Goal: Task Accomplishment & Management: Manage account settings

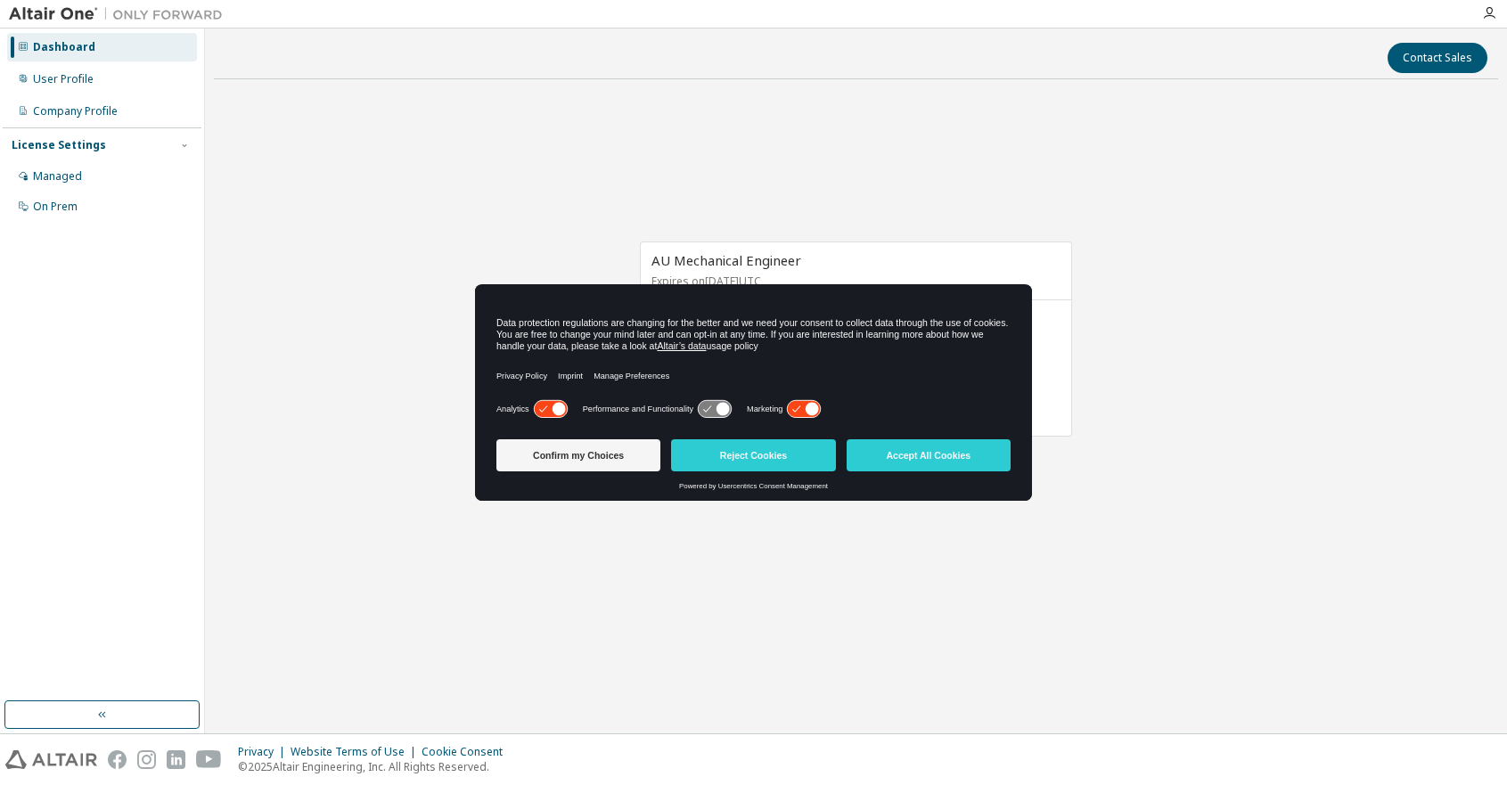
click at [556, 408] on icon at bounding box center [559, 409] width 13 height 13
click at [810, 406] on icon at bounding box center [812, 409] width 13 height 13
click at [627, 452] on button "Confirm my Choices" at bounding box center [578, 455] width 164 height 32
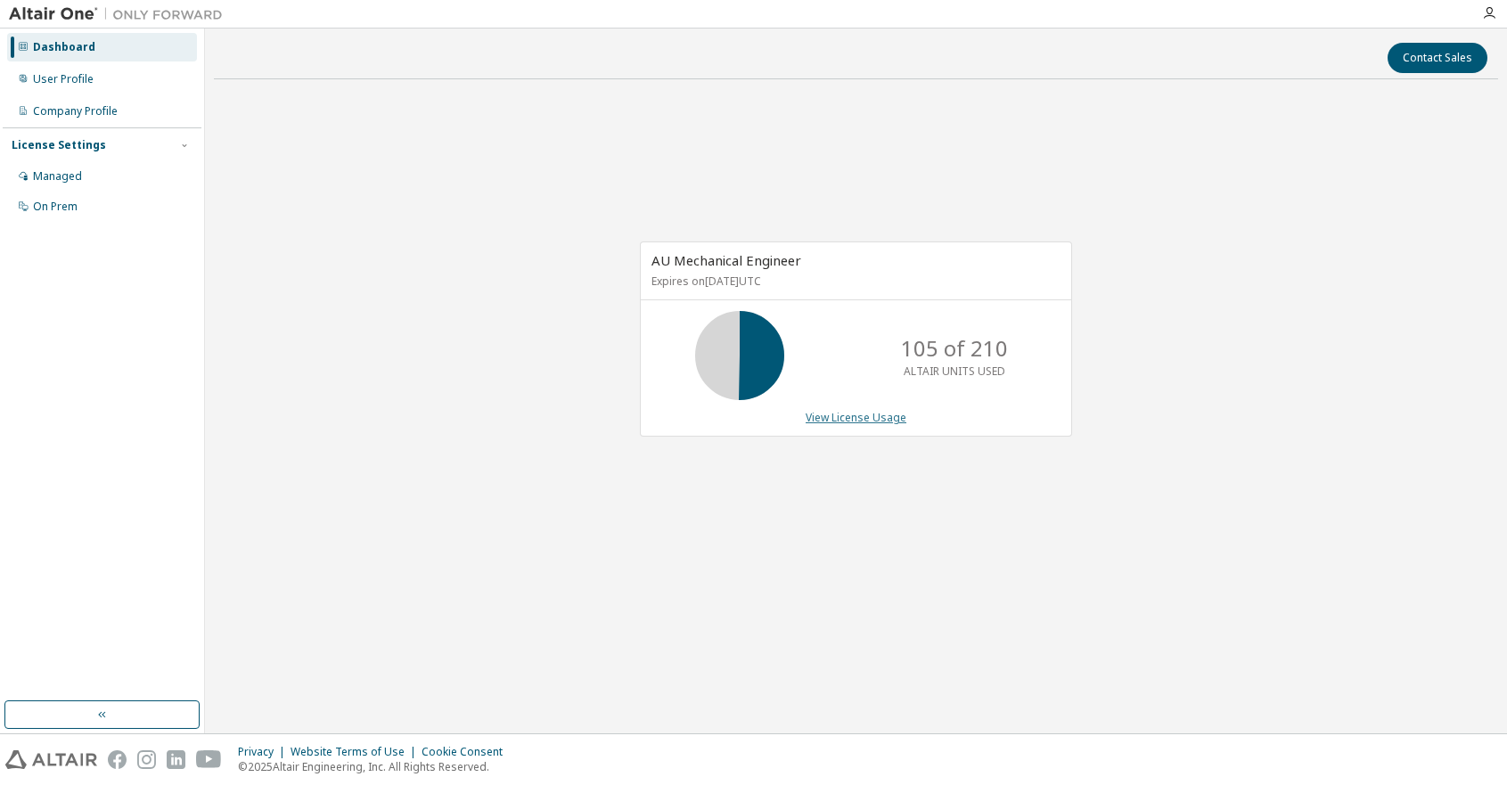
click at [819, 410] on link "View License Usage" at bounding box center [856, 417] width 101 height 15
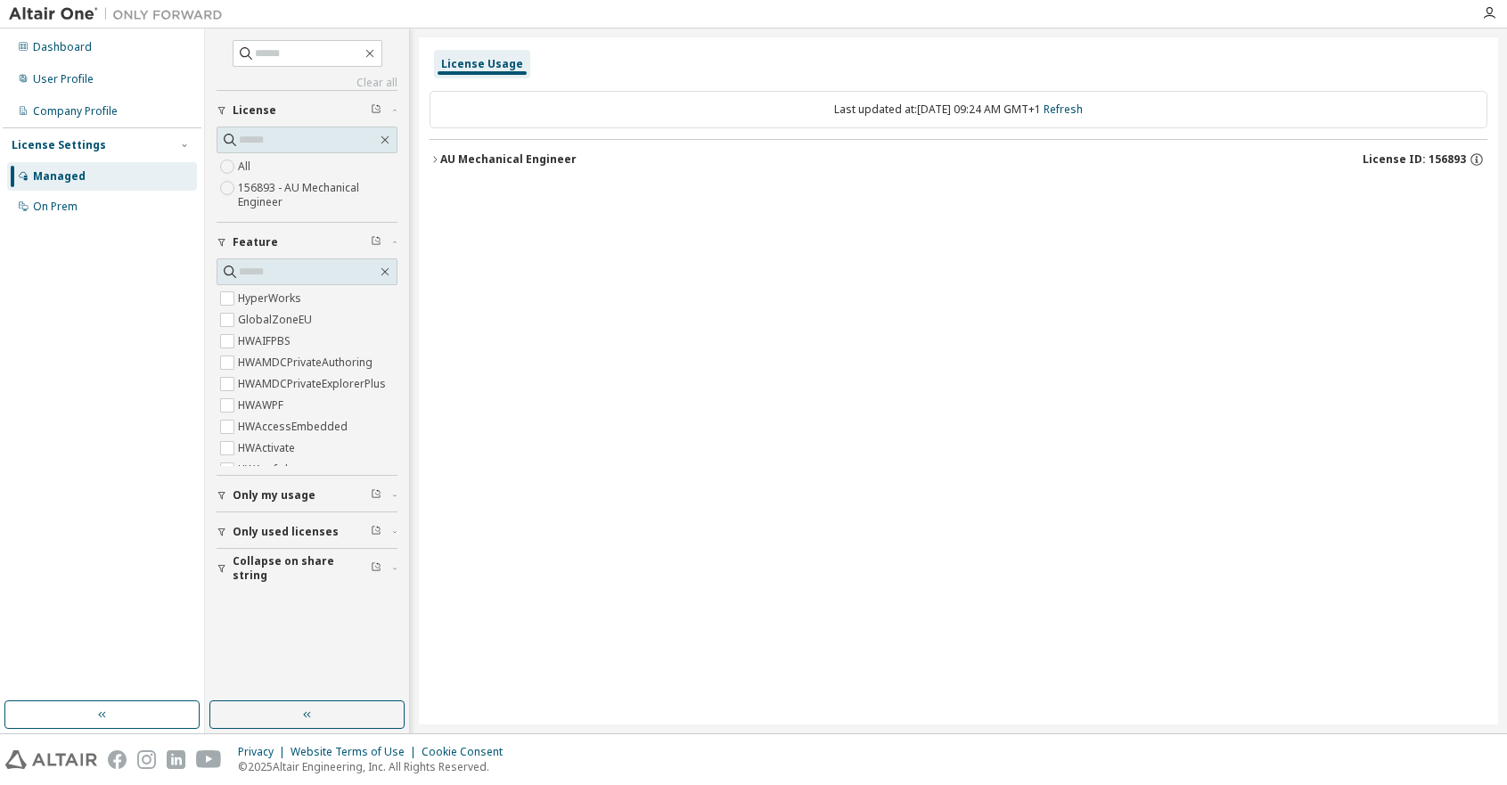
click at [439, 158] on button "AU Mechanical Engineer License ID: 156893" at bounding box center [959, 159] width 1058 height 39
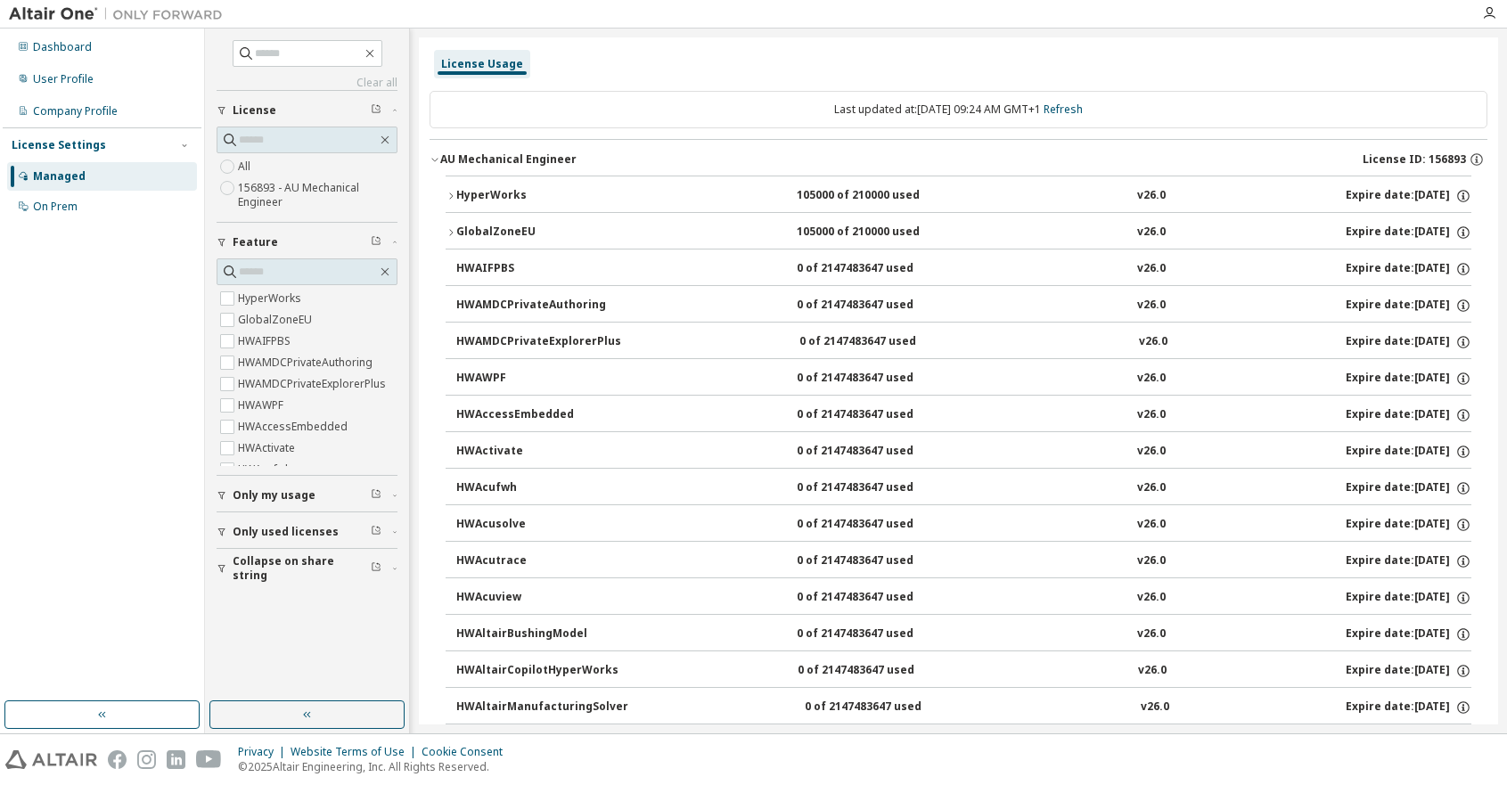
click at [449, 201] on icon "button" at bounding box center [451, 196] width 11 height 11
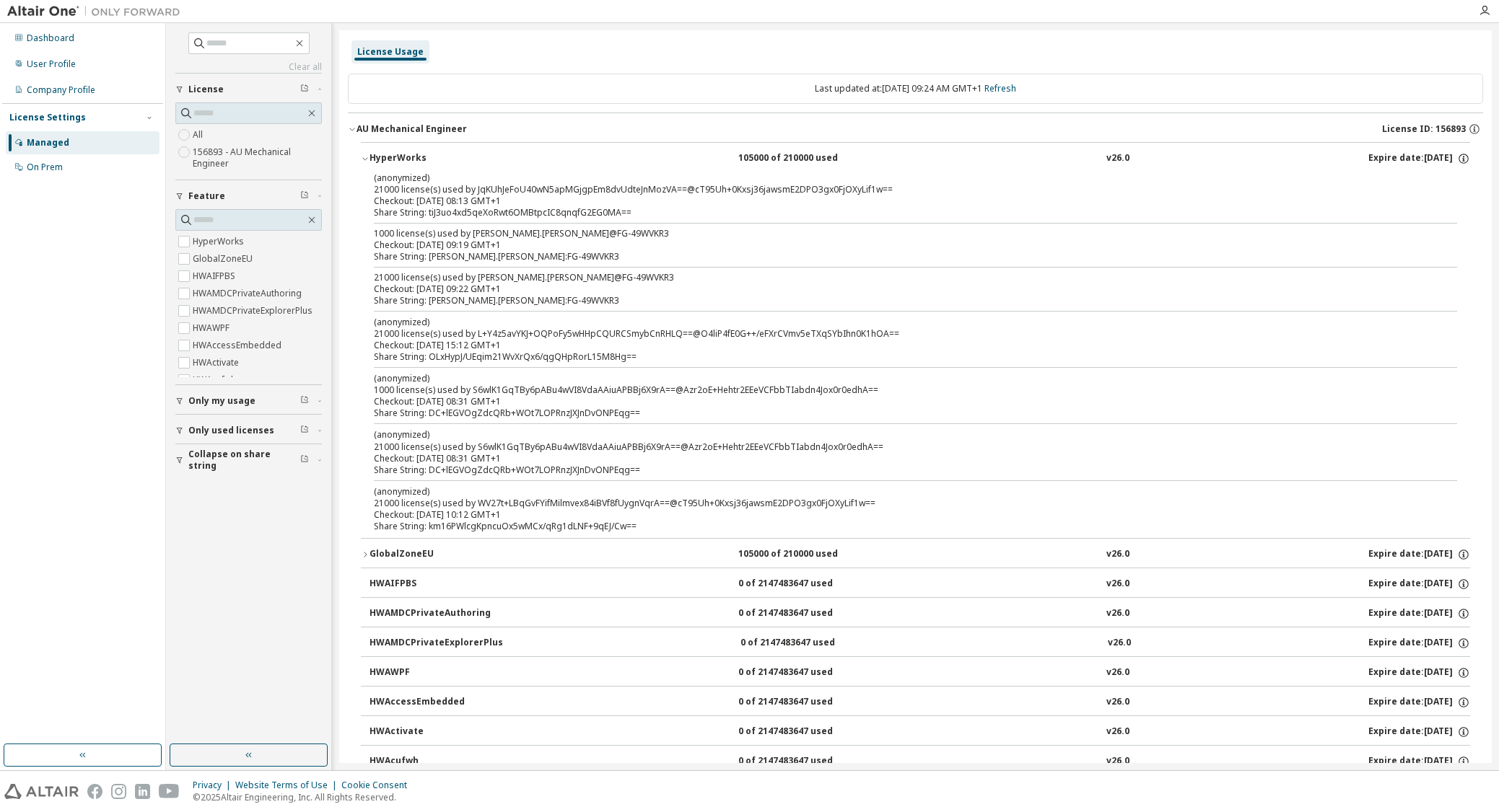
click at [367, 155] on icon "button" at bounding box center [365, 159] width 9 height 9
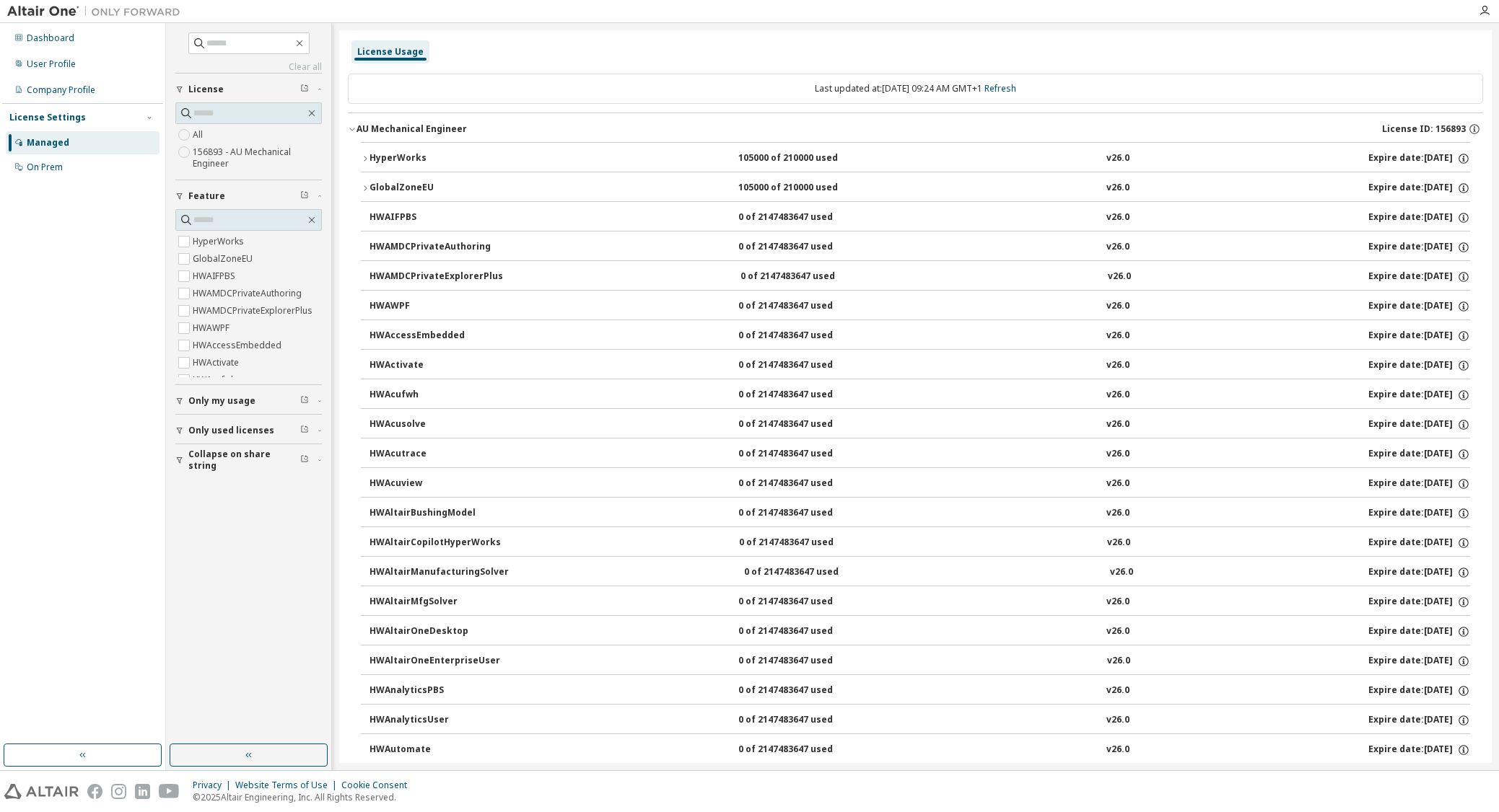
click at [363, 185] on icon "button" at bounding box center [365, 188] width 9 height 9
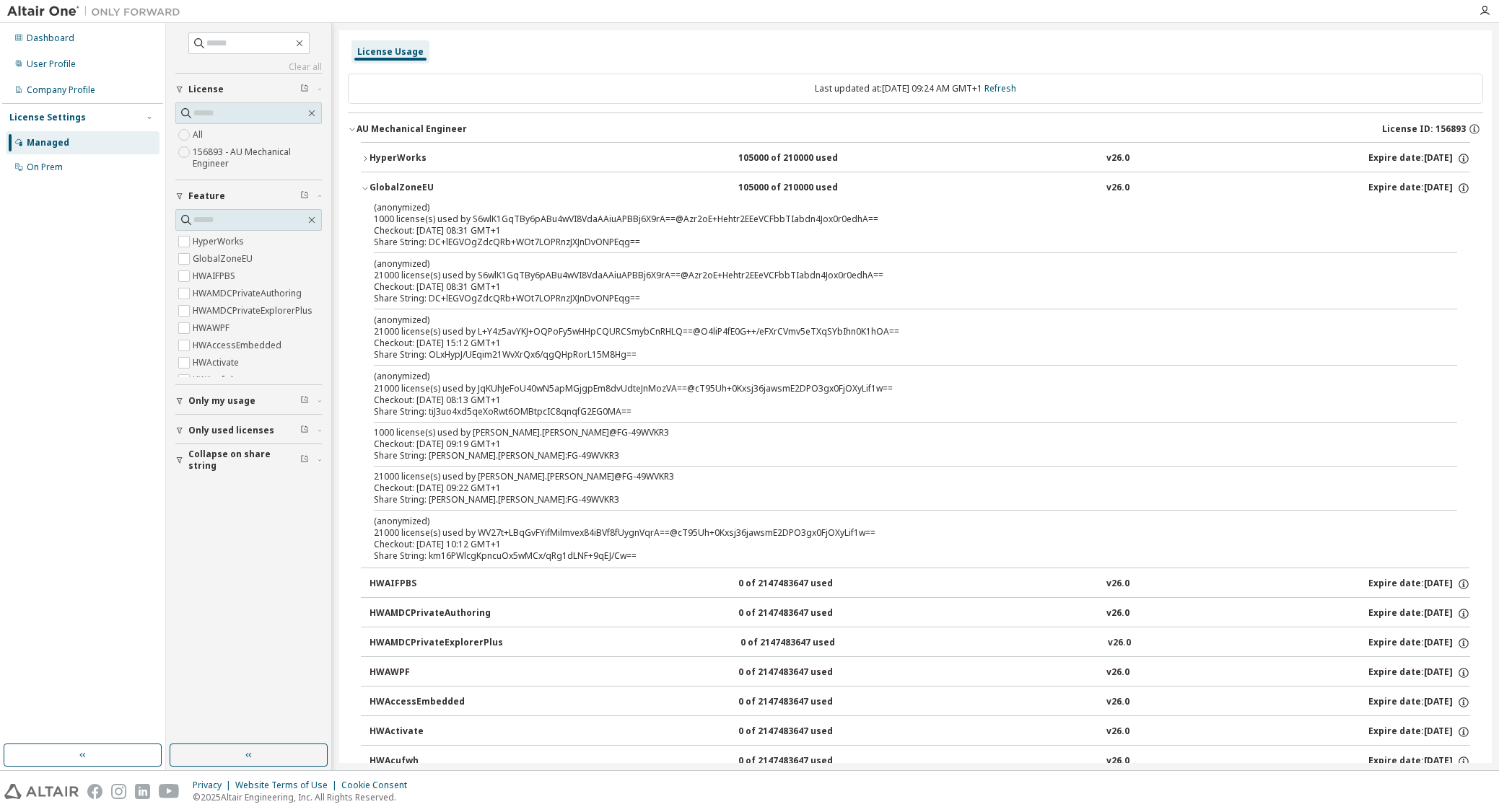
click at [363, 185] on icon "button" at bounding box center [365, 188] width 9 height 9
